Goal: Task Accomplishment & Management: Use online tool/utility

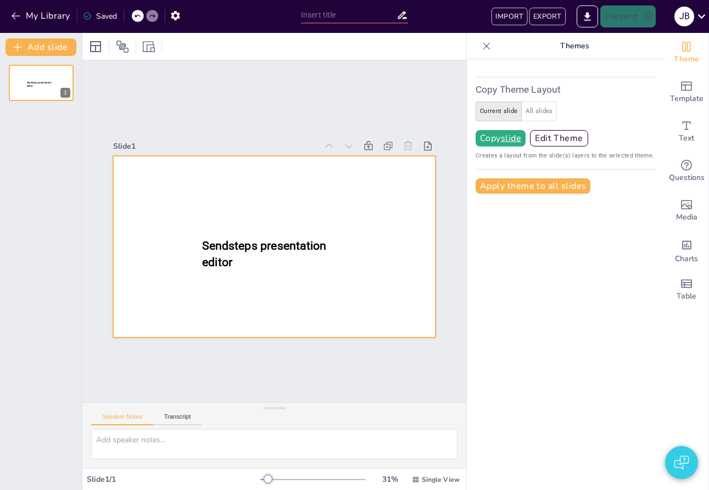
type input "New Sendsteps"
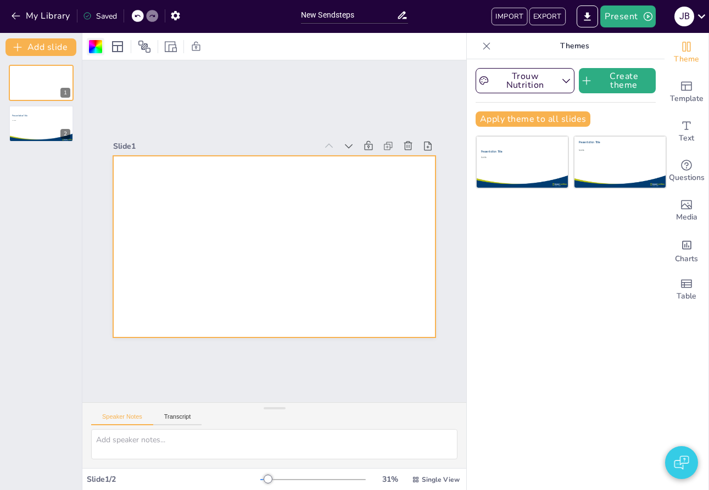
click at [96, 52] on div at bounding box center [95, 46] width 13 height 13
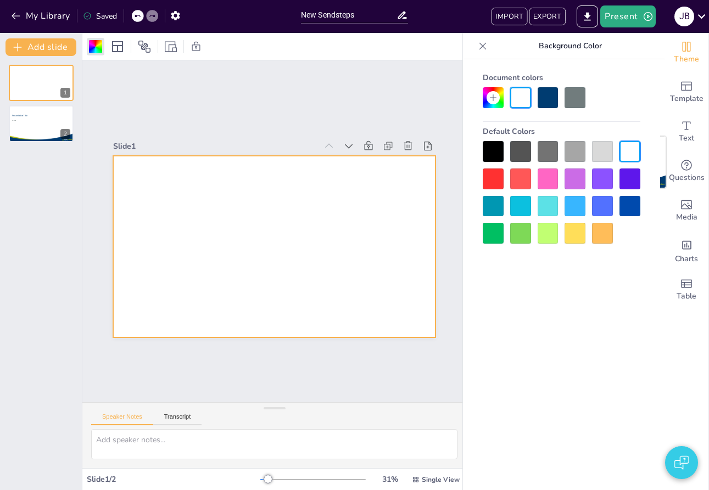
click at [487, 172] on div at bounding box center [492, 178] width 21 height 21
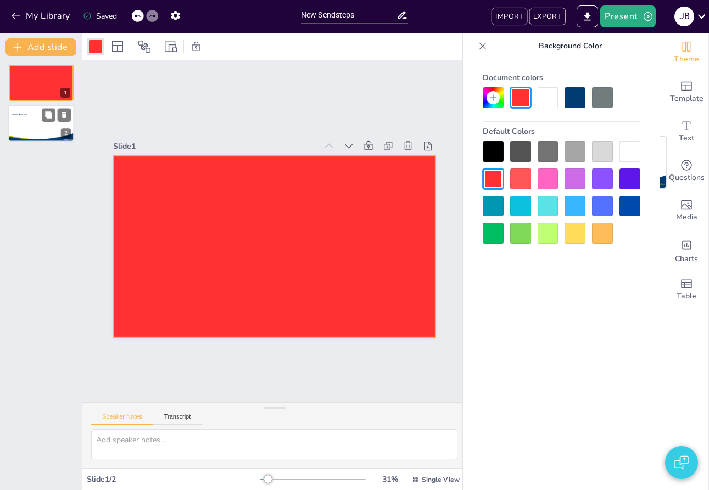
click at [34, 130] on div at bounding box center [41, 123] width 66 height 37
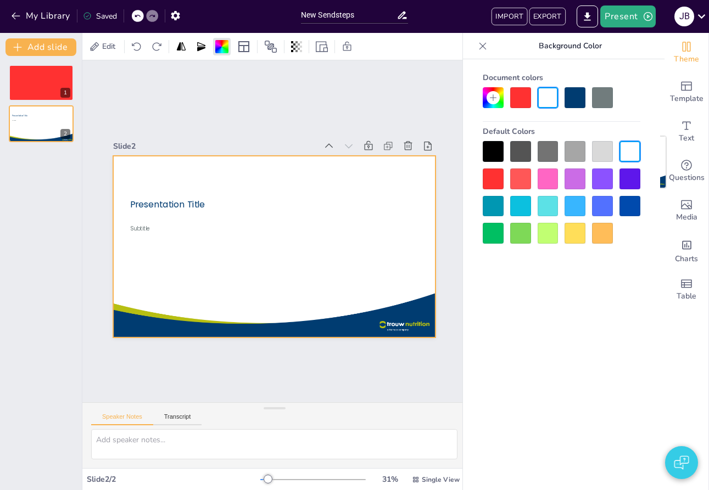
click at [170, 198] on span "Presentation Title" at bounding box center [167, 204] width 75 height 12
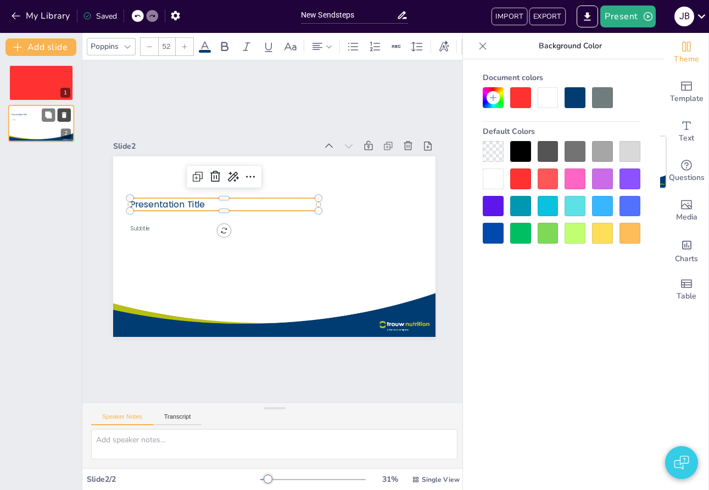
click at [64, 116] on icon at bounding box center [64, 116] width 4 height 6
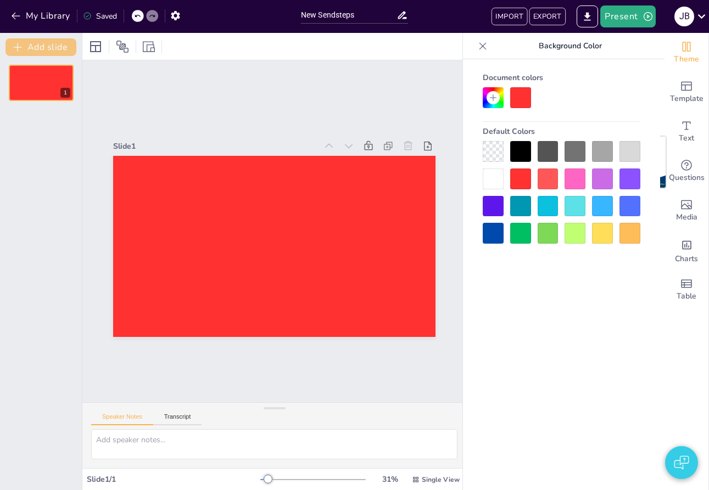
click at [34, 47] on button "Add slide" at bounding box center [40, 47] width 71 height 18
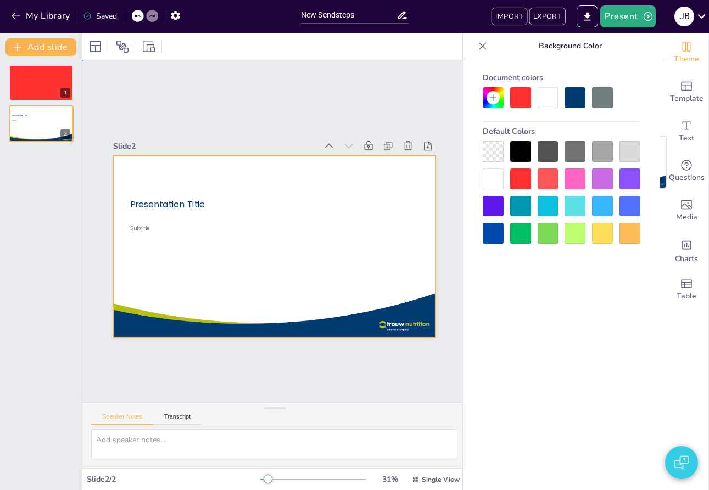
click at [160, 196] on div at bounding box center [274, 246] width 323 height 181
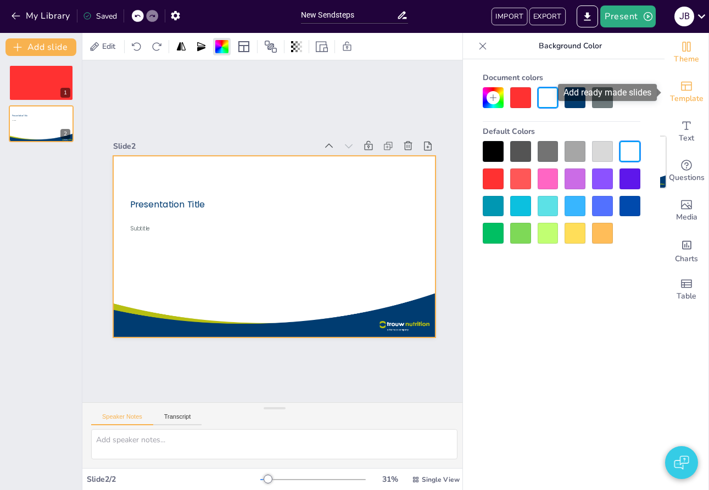
click at [684, 97] on span "Template" at bounding box center [686, 99] width 33 height 12
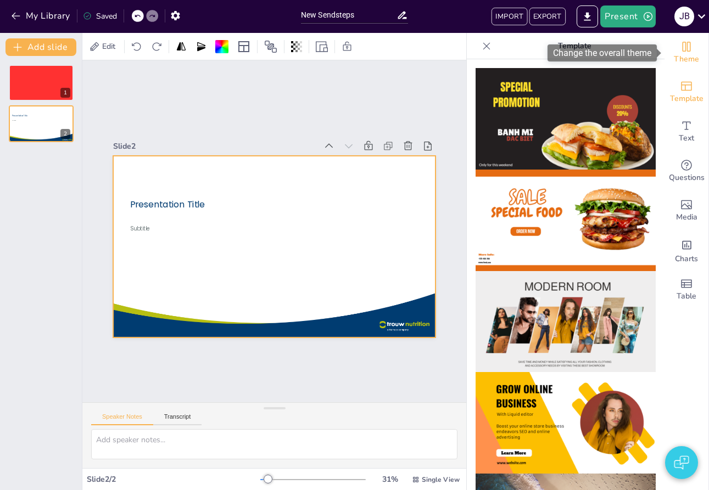
click at [679, 57] on span "Theme" at bounding box center [685, 59] width 25 height 12
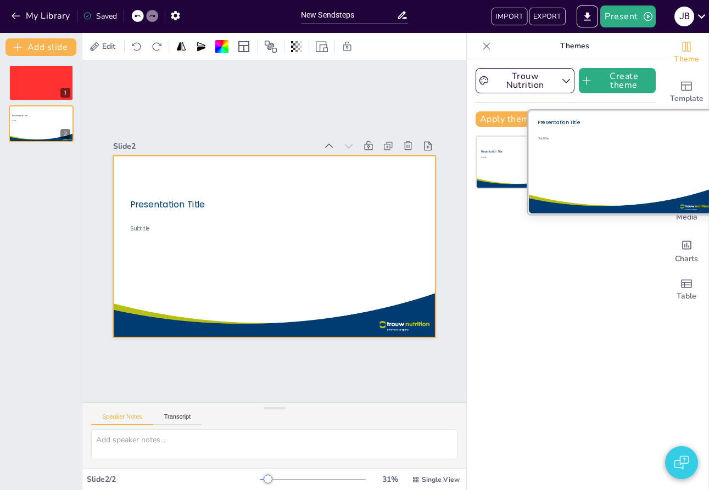
click at [620, 159] on div "Subtitle" at bounding box center [612, 160] width 150 height 48
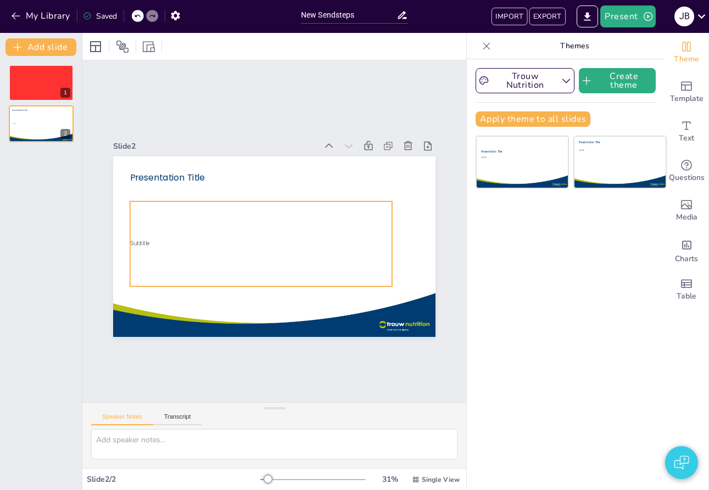
click at [308, 208] on div "Subtitle" at bounding box center [261, 243] width 262 height 85
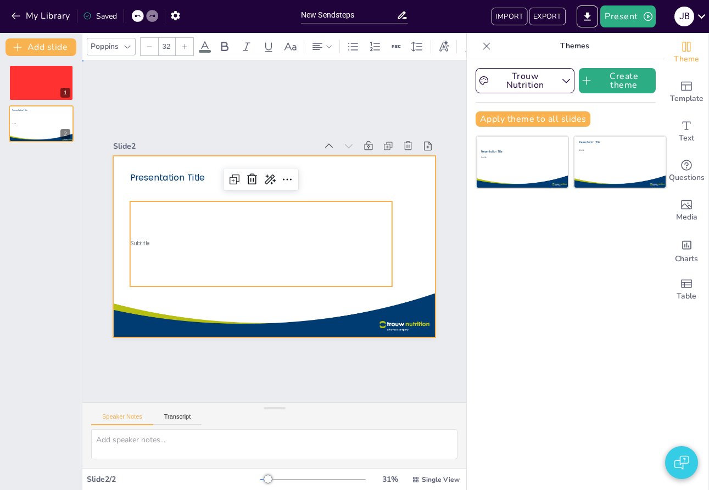
click at [136, 158] on div at bounding box center [274, 246] width 323 height 181
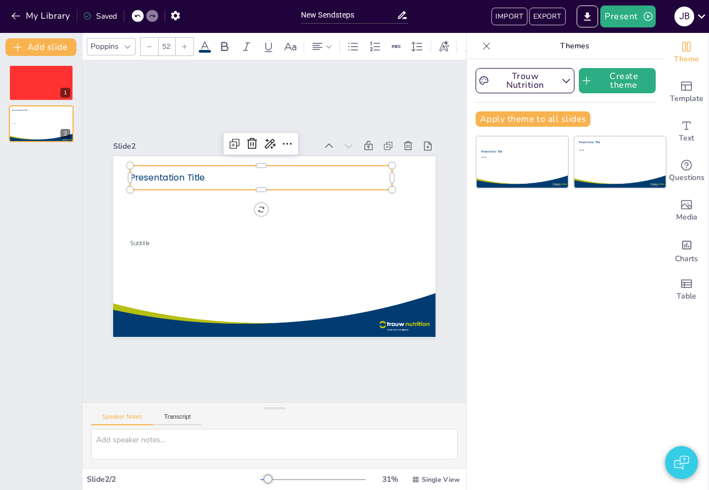
click at [154, 181] on span "Presentation Title" at bounding box center [167, 178] width 75 height 12
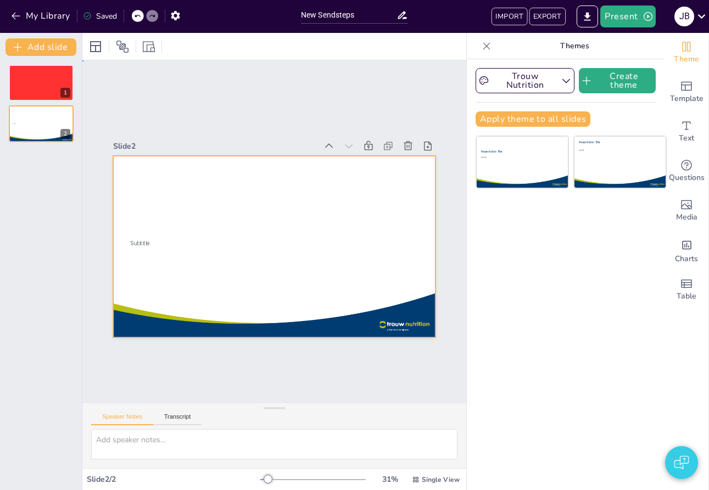
click at [155, 181] on div at bounding box center [274, 246] width 323 height 181
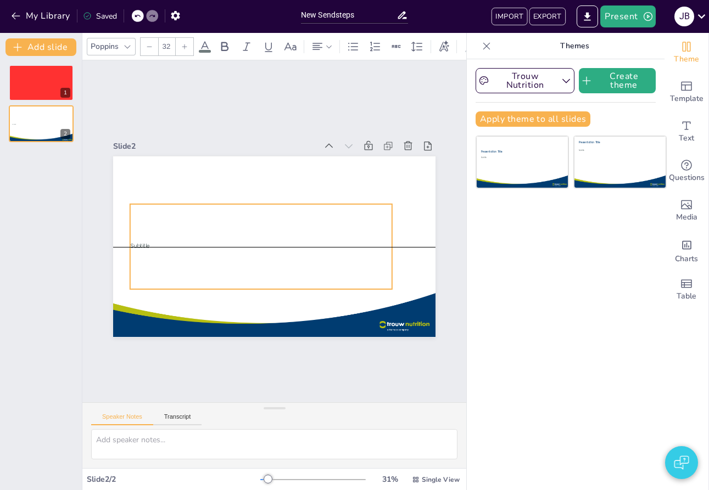
click at [140, 234] on div "Subtitle" at bounding box center [261, 246] width 262 height 85
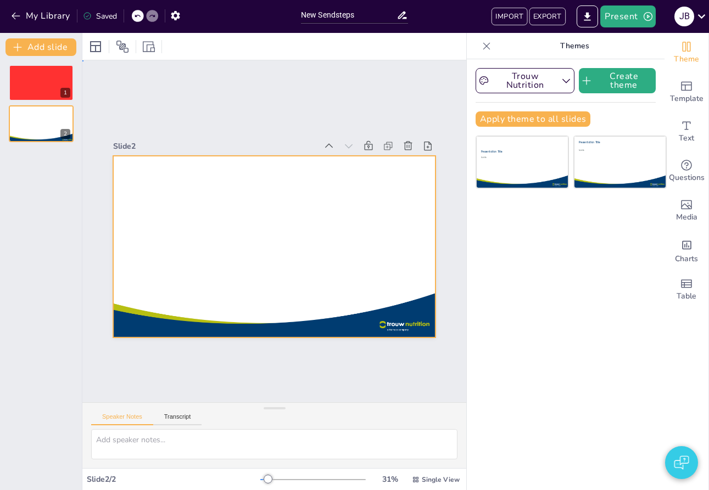
click at [157, 217] on div at bounding box center [274, 246] width 323 height 181
click at [60, 115] on icon at bounding box center [64, 115] width 8 height 8
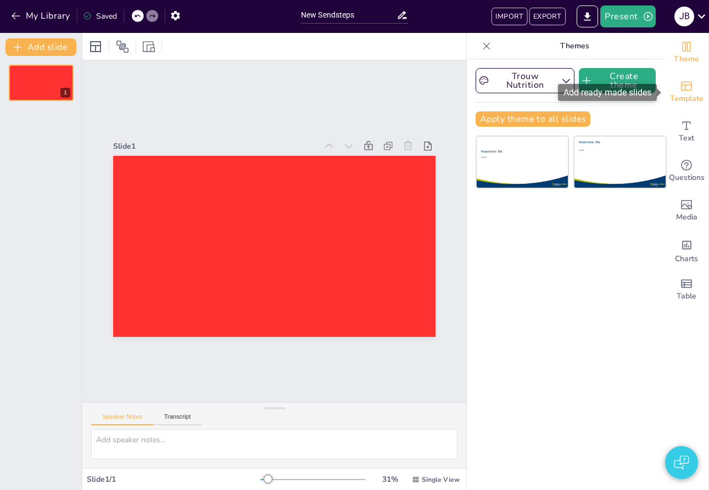
click at [693, 97] on span "Template" at bounding box center [686, 99] width 33 height 12
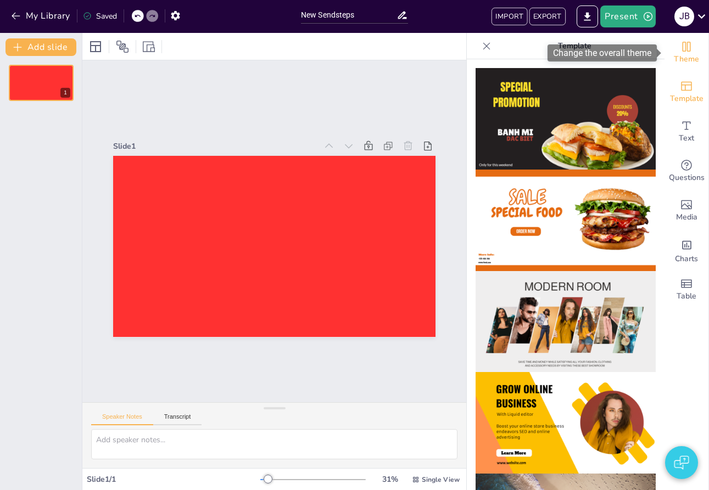
click at [687, 55] on span "Theme" at bounding box center [685, 59] width 25 height 12
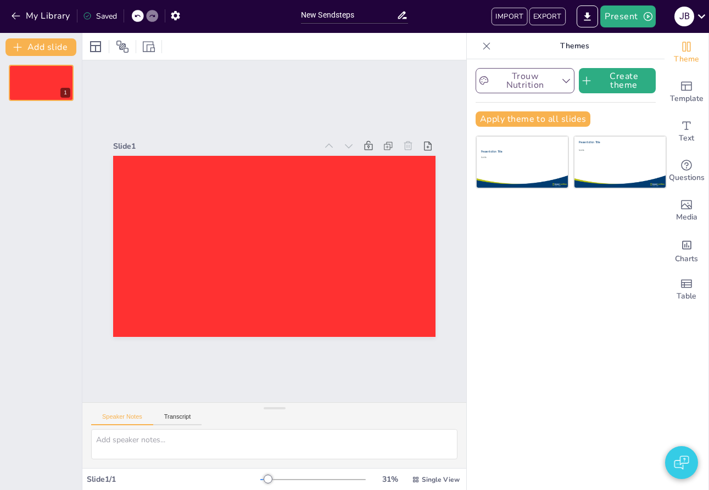
click at [520, 78] on button "Trouw Nutrition" at bounding box center [524, 80] width 99 height 25
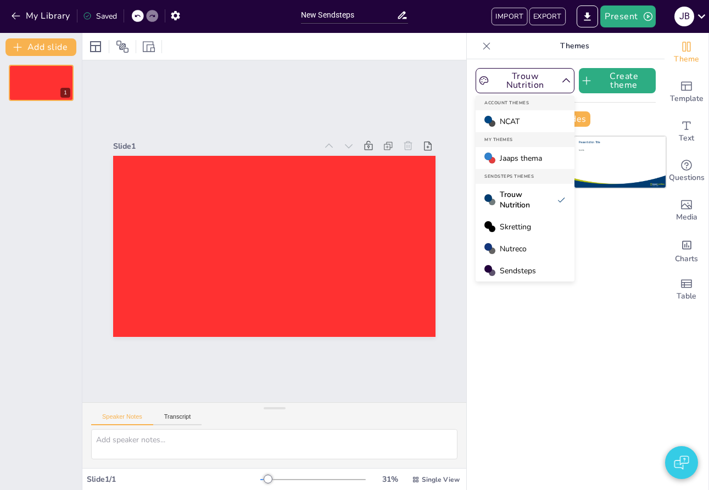
click at [508, 273] on span "Sendsteps" at bounding box center [517, 271] width 36 height 10
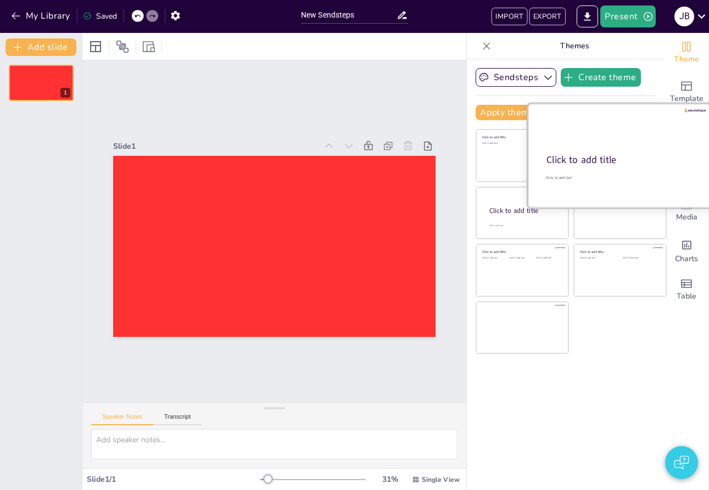
click at [618, 164] on div "Click to add title" at bounding box center [618, 160] width 145 height 13
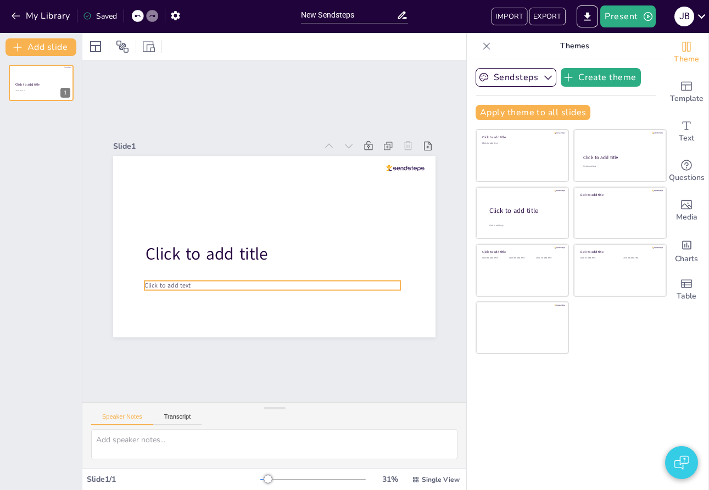
click at [201, 285] on p "Click to add text" at bounding box center [272, 285] width 256 height 9
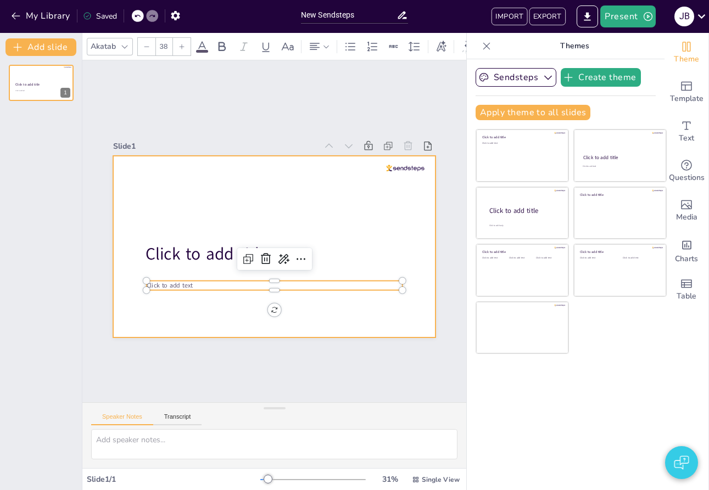
click at [207, 203] on div at bounding box center [274, 246] width 322 height 181
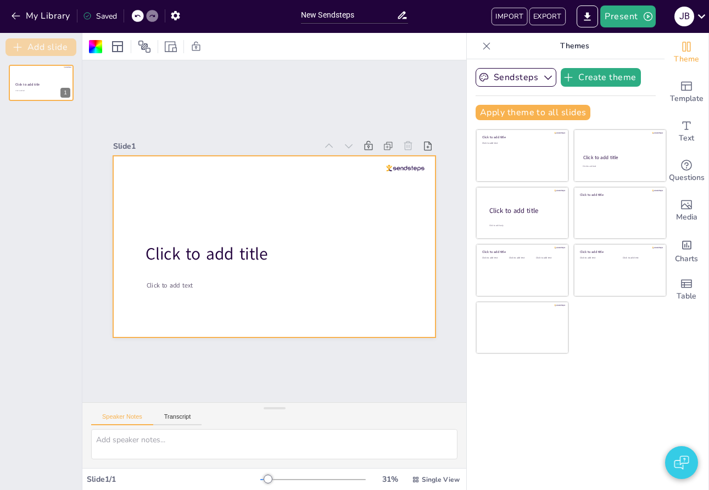
click at [46, 39] on button "Add slide" at bounding box center [40, 47] width 71 height 18
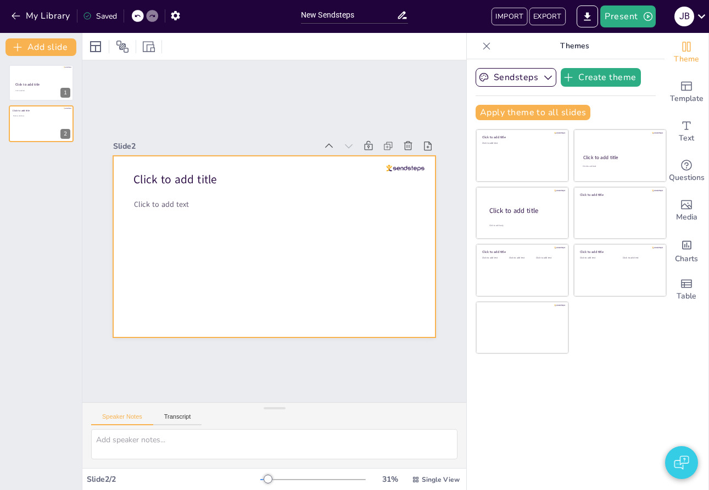
click at [164, 198] on div at bounding box center [274, 246] width 322 height 181
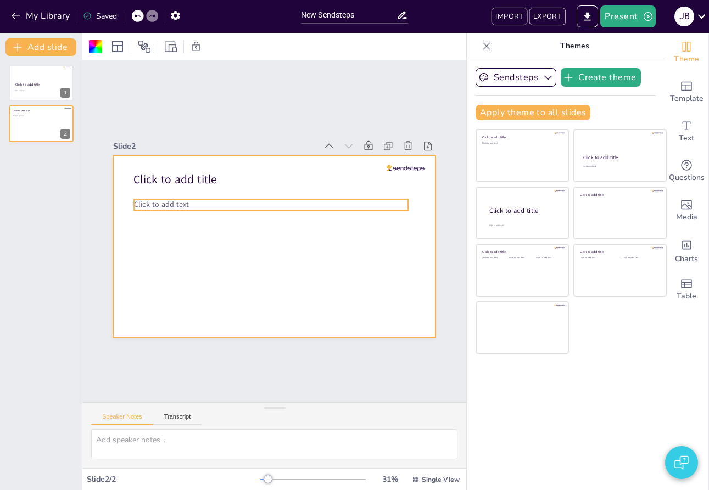
click at [164, 203] on span "Click to add text" at bounding box center [161, 205] width 55 height 10
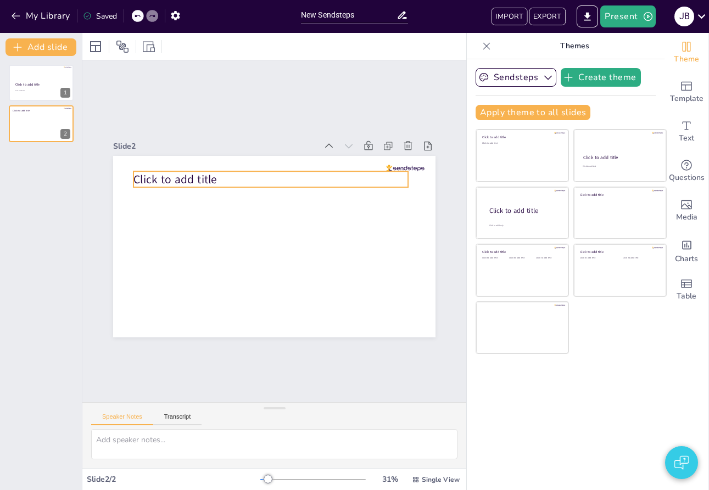
click at [167, 178] on span "Click to add title" at bounding box center [174, 179] width 83 height 15
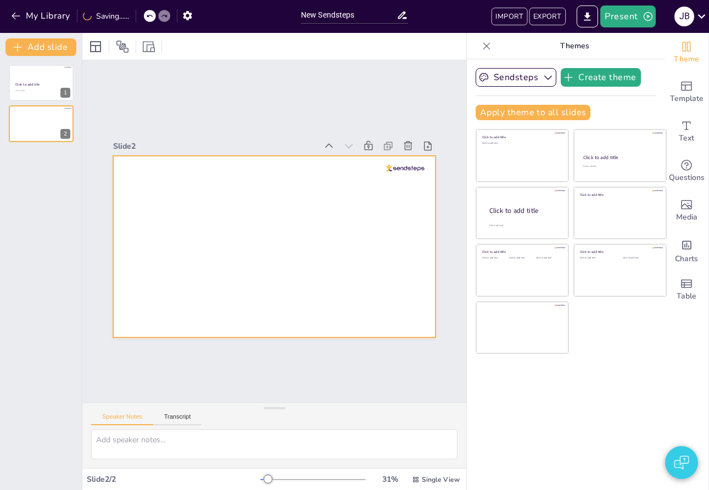
click at [395, 168] on div at bounding box center [405, 168] width 38 height 7
click at [316, 195] on div at bounding box center [274, 246] width 322 height 181
click at [609, 38] on p "Themes" at bounding box center [574, 46] width 158 height 26
click at [622, 21] on button "Present" at bounding box center [627, 16] width 55 height 22
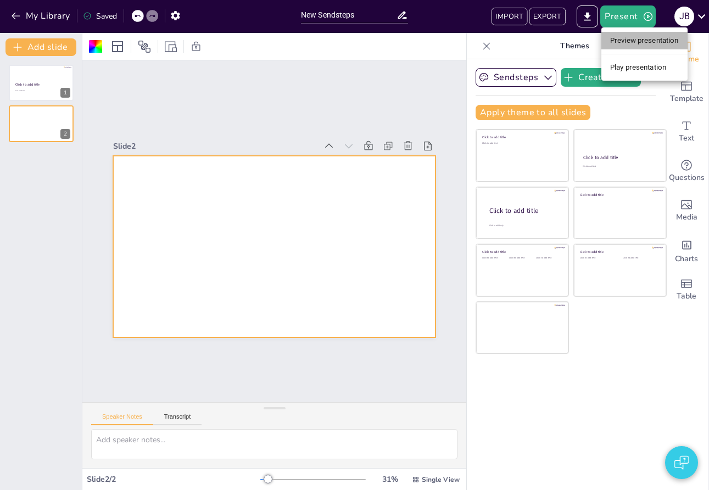
click at [614, 40] on li "Preview presentation" at bounding box center [644, 41] width 86 height 18
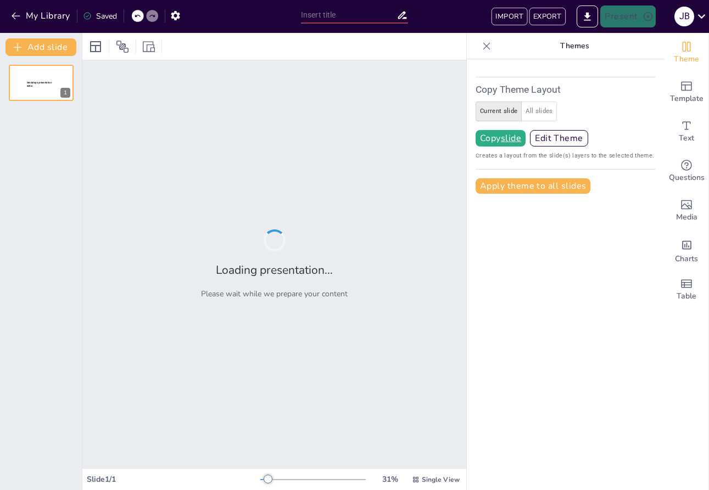
type input "New Sendsteps"
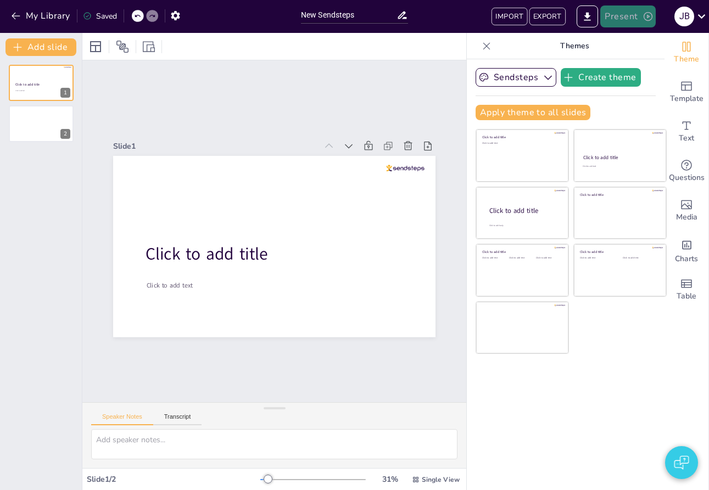
click at [622, 22] on button "Present" at bounding box center [627, 16] width 55 height 22
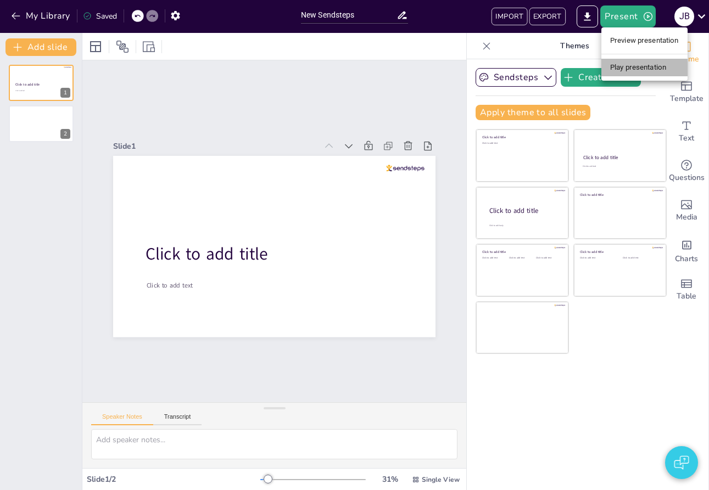
click at [618, 70] on li "Play presentation" at bounding box center [644, 68] width 86 height 18
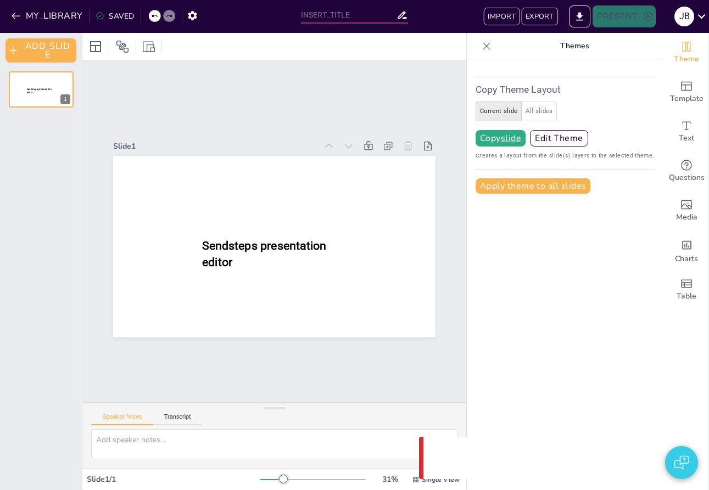
type input "New Sendsteps"
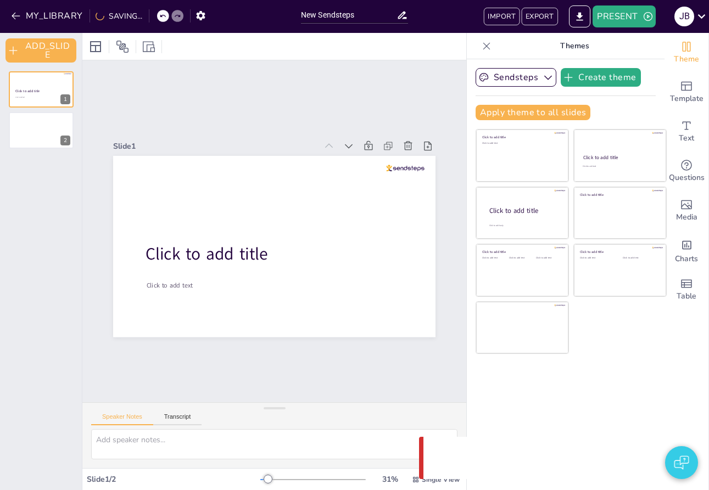
drag, startPoint x: 63, startPoint y: 123, endPoint x: 30, endPoint y: 150, distance: 42.5
click at [64, 123] on icon at bounding box center [63, 122] width 4 height 6
click at [624, 6] on button "PRESENT" at bounding box center [623, 16] width 63 height 22
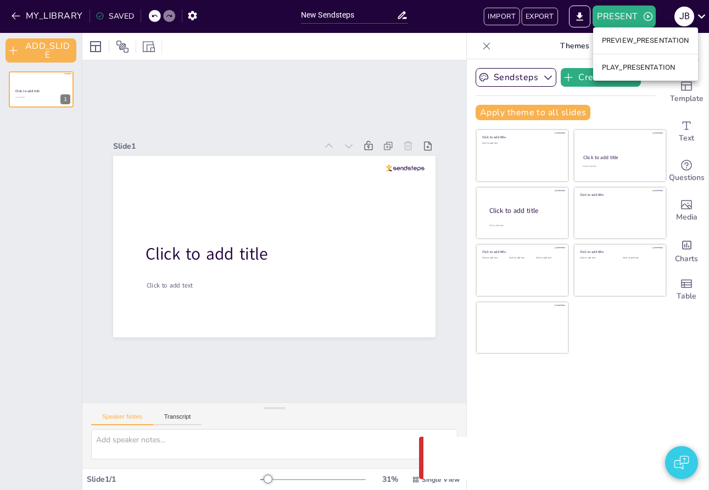
click at [622, 73] on li "PLAY_PRESENTATION" at bounding box center [645, 68] width 105 height 18
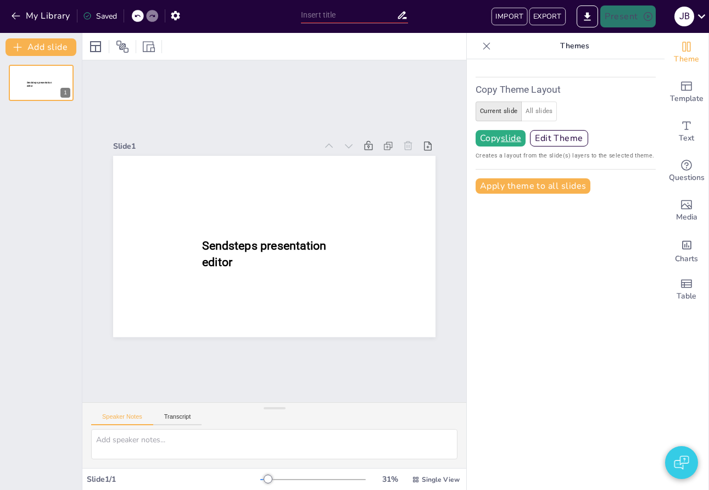
type input "New Sendsteps"
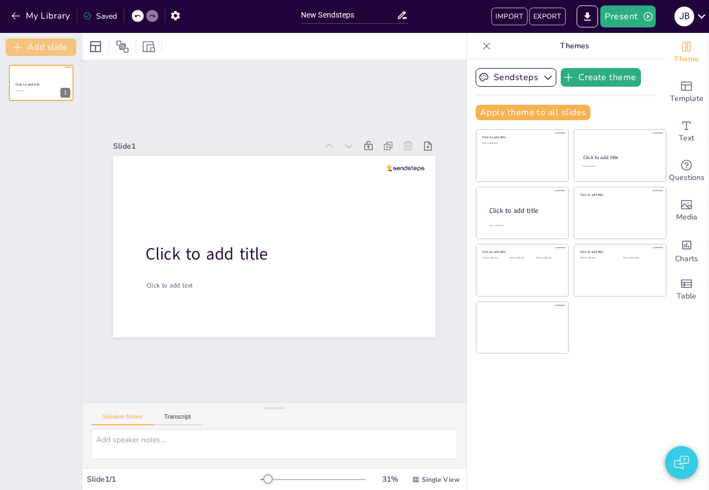
click at [32, 54] on button "Add slide" at bounding box center [40, 47] width 71 height 18
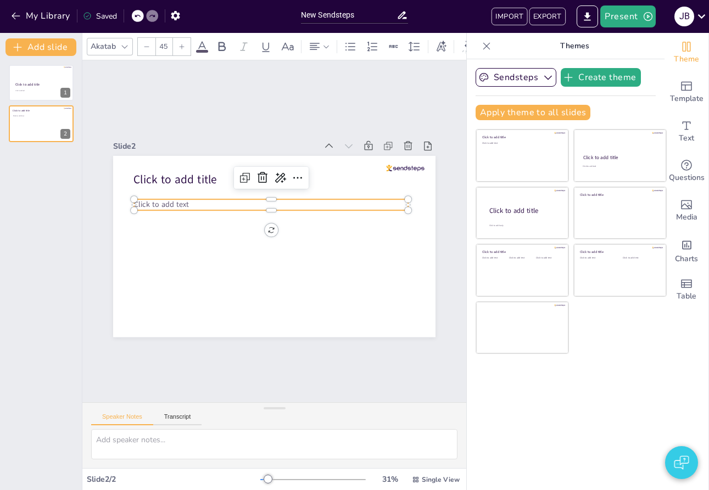
click at [158, 206] on span "Click to add text" at bounding box center [161, 205] width 55 height 10
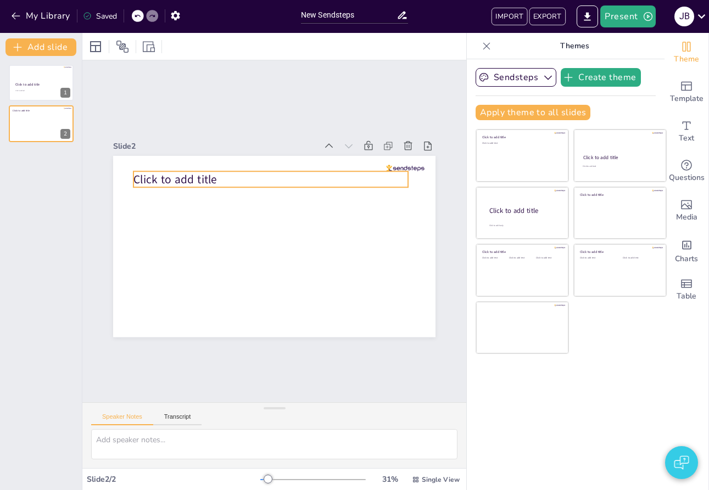
click at [159, 176] on span "Click to add title" at bounding box center [174, 179] width 83 height 15
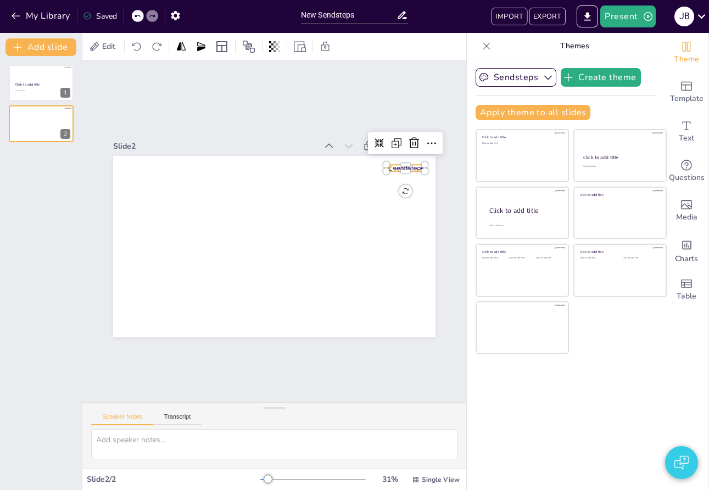
click at [391, 166] on div at bounding box center [405, 168] width 38 height 7
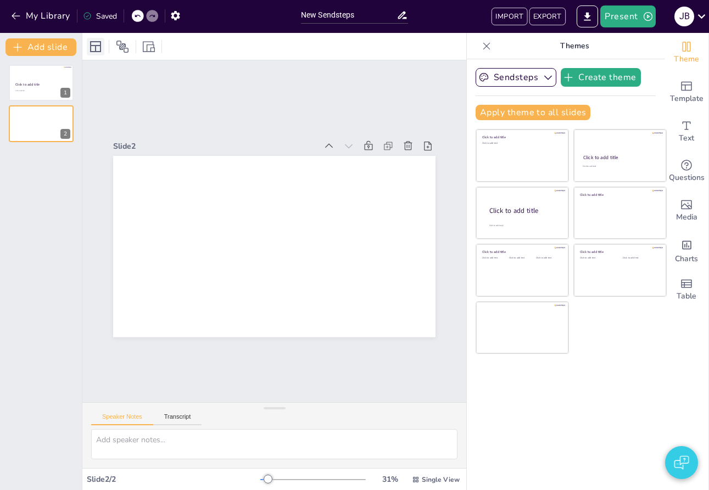
click at [98, 46] on icon at bounding box center [95, 46] width 11 height 11
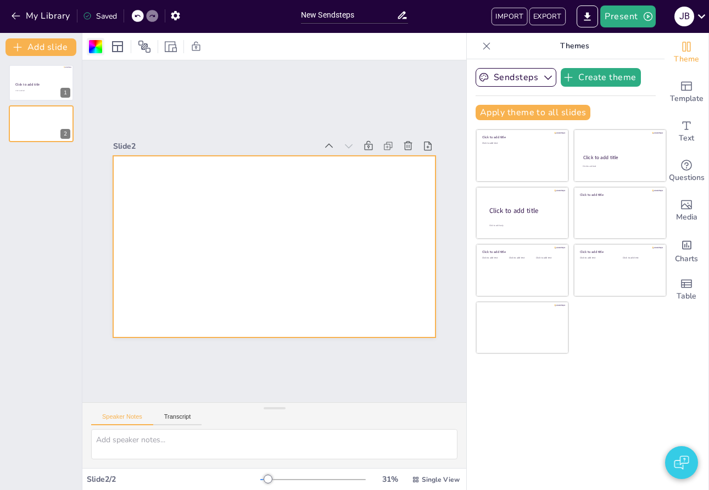
click at [91, 48] on div at bounding box center [95, 46] width 13 height 13
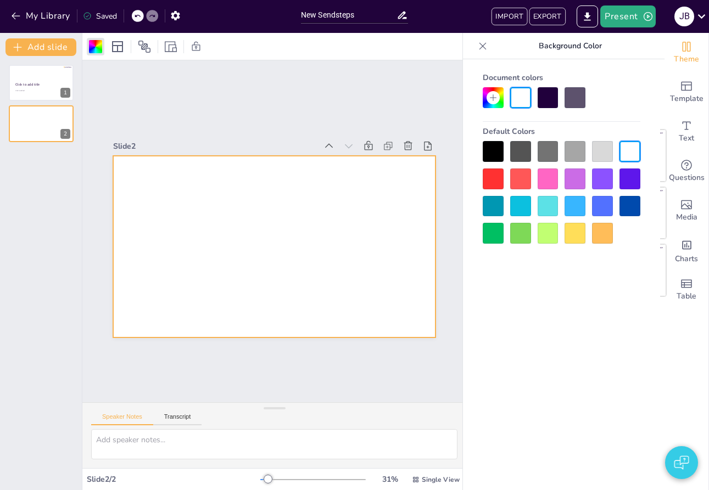
click at [518, 178] on div at bounding box center [520, 178] width 21 height 21
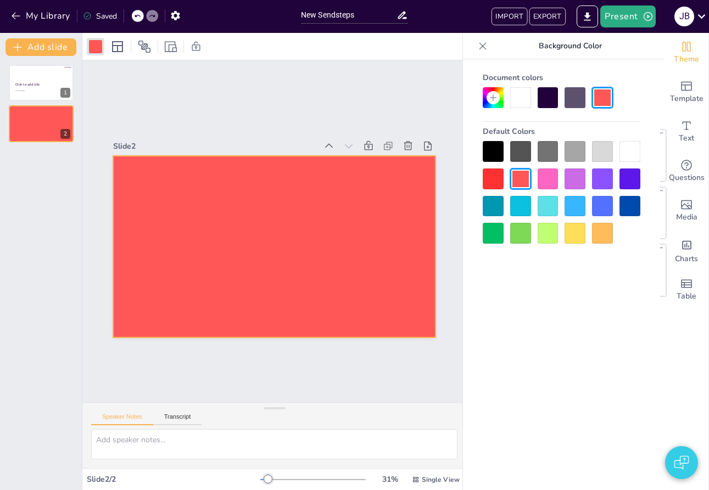
click at [48, 203] on div "Click to add title Click to add text 1 2" at bounding box center [41, 273] width 82 height 434
click at [51, 115] on icon at bounding box center [48, 115] width 7 height 7
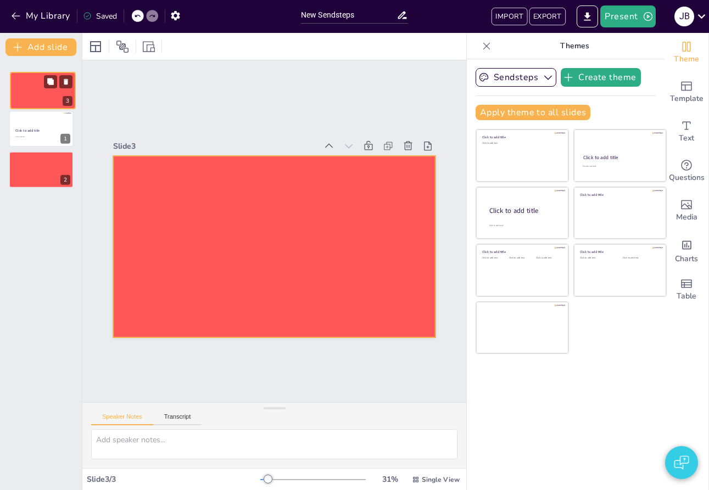
drag, startPoint x: 33, startPoint y: 168, endPoint x: 36, endPoint y: 84, distance: 84.6
click at [36, 84] on div at bounding box center [42, 90] width 65 height 36
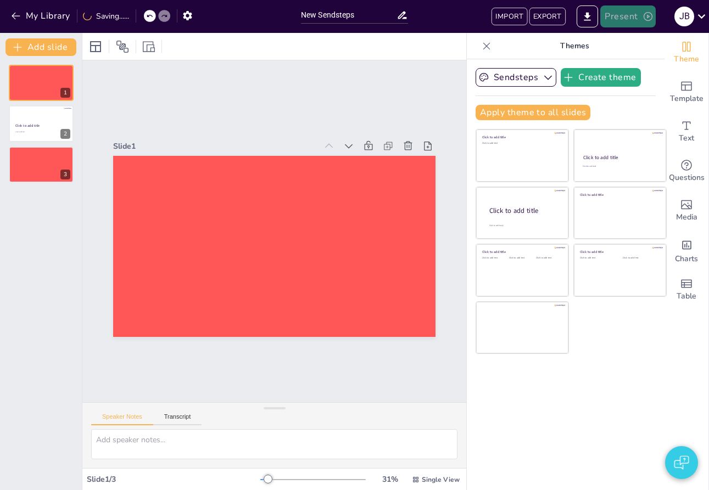
click at [625, 25] on button "Present" at bounding box center [627, 16] width 55 height 22
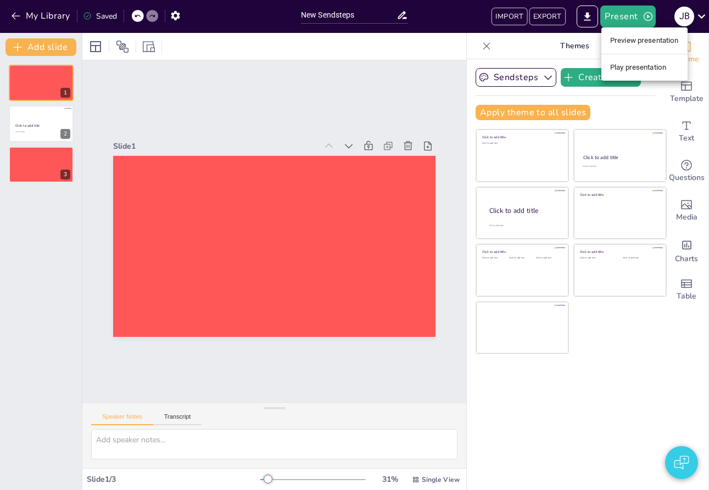
drag, startPoint x: 618, startPoint y: 65, endPoint x: 583, endPoint y: 64, distance: 34.6
click at [617, 64] on li "Play presentation" at bounding box center [644, 68] width 86 height 18
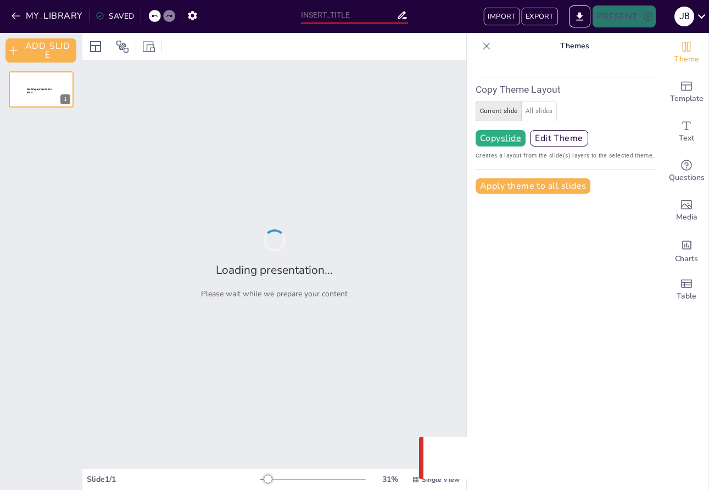
type input "New Sendsteps"
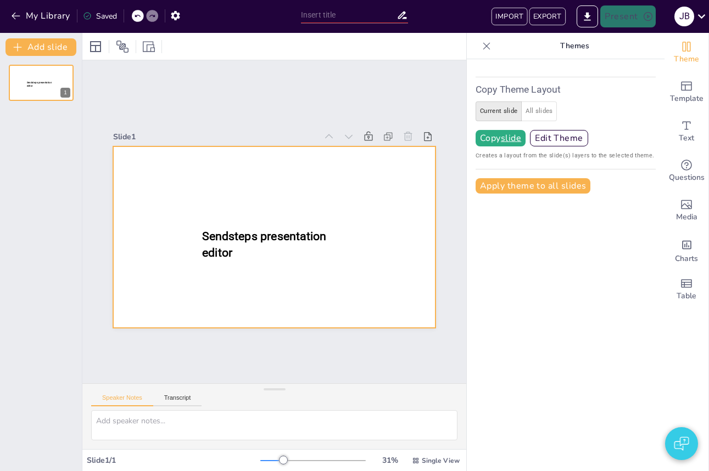
type input "New Sendsteps"
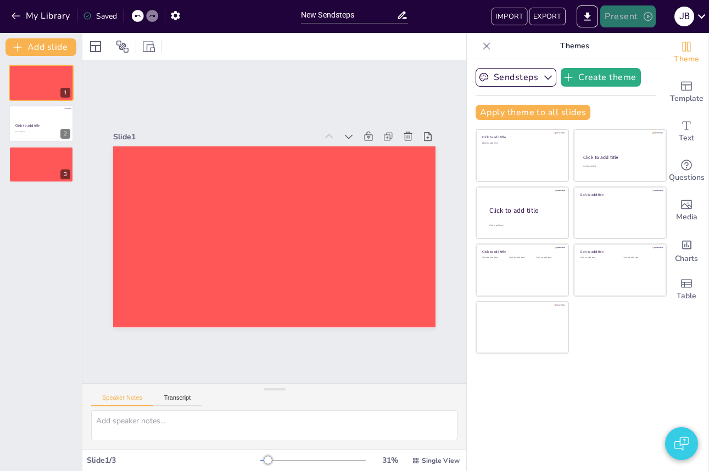
click at [614, 18] on button "Present" at bounding box center [627, 16] width 55 height 22
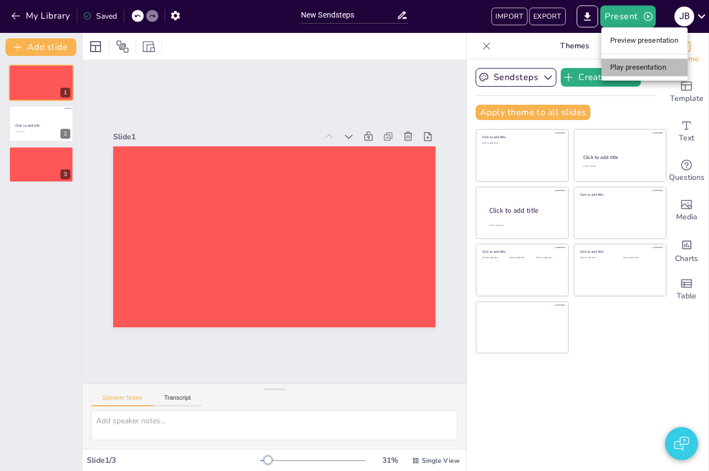
click at [616, 65] on li "Play presentation" at bounding box center [644, 68] width 86 height 18
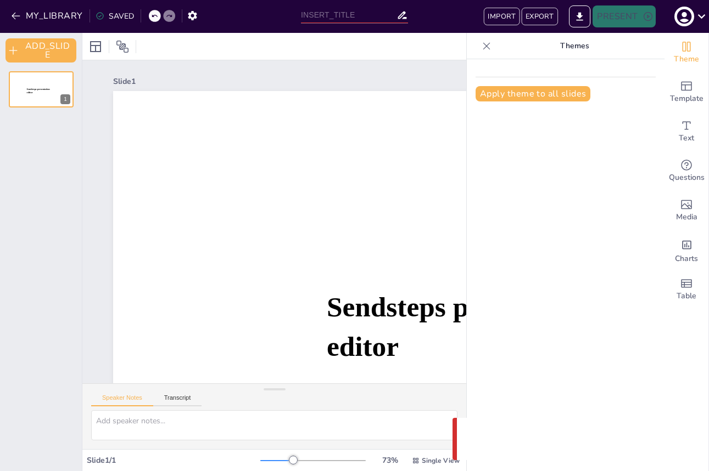
type input "New Sendsteps"
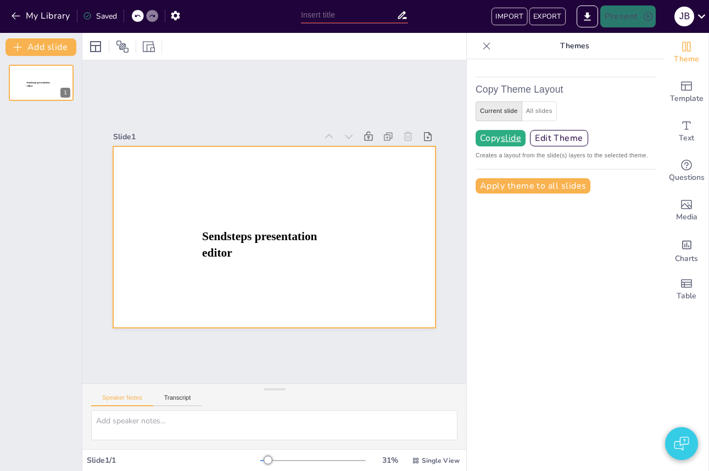
type input "New Sendsteps"
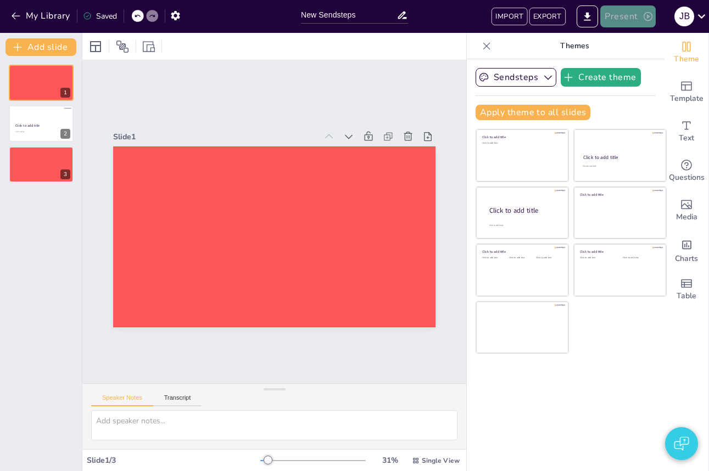
click at [620, 26] on button "Present" at bounding box center [627, 16] width 55 height 22
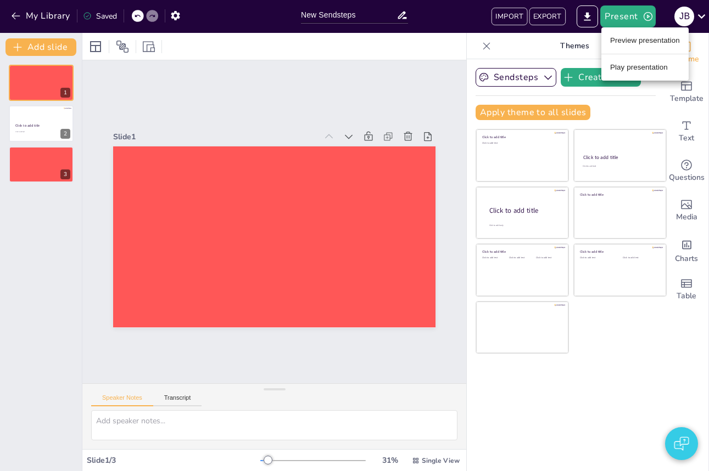
click at [606, 72] on li "Play presentation" at bounding box center [644, 68] width 87 height 18
